Goal: Task Accomplishment & Management: Use online tool/utility

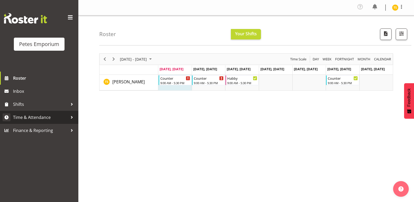
click at [40, 117] on span "Time & Attendance" at bounding box center [40, 117] width 55 height 8
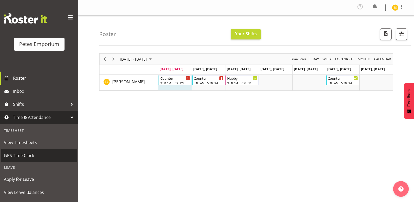
click at [29, 152] on span "GPS Time Clock" at bounding box center [39, 156] width 71 height 8
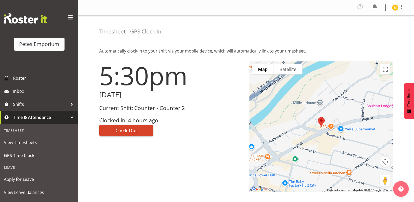
click at [120, 133] on span "Clock Out" at bounding box center [127, 130] width 22 height 7
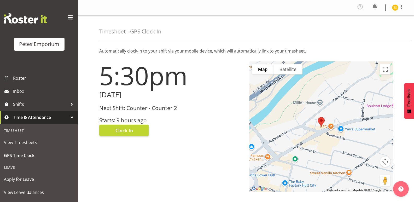
click at [393, 7] on img at bounding box center [396, 7] width 6 height 6
click at [372, 32] on link "Log Out" at bounding box center [380, 28] width 50 height 9
